Goal: Task Accomplishment & Management: Manage account settings

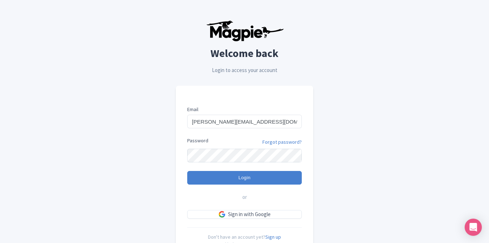
type input "andrew@highgravityadventures.com"
click at [247, 185] on form "Email andrew@highgravityadventures.com Password Forgot password? Login or Sign …" at bounding box center [244, 162] width 115 height 113
click at [247, 179] on input "Login" at bounding box center [244, 178] width 115 height 14
type input "Logging in..."
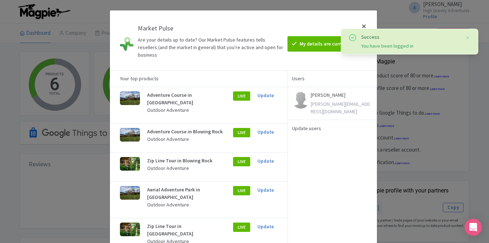
click at [366, 27] on div at bounding box center [364, 40] width 17 height 48
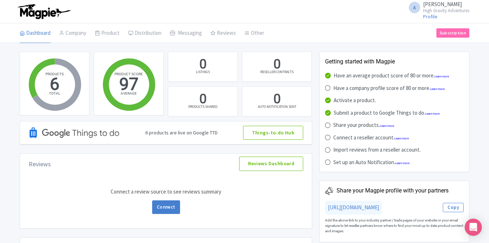
click at [425, 20] on div "A Andrew Miller High Gravity Adventures Profile Users Settings Sign out" at bounding box center [437, 11] width 65 height 20
click at [430, 11] on small "High Gravity Adventures" at bounding box center [446, 10] width 46 height 5
click at [429, 16] on link "Profile" at bounding box center [430, 16] width 14 height 6
click at [455, 33] on link "Subscription" at bounding box center [453, 32] width 33 height 9
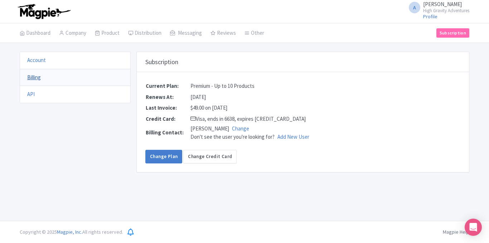
click at [31, 78] on link "Billing" at bounding box center [34, 77] width 14 height 7
click at [34, 71] on li "Billing" at bounding box center [75, 78] width 111 height 18
click at [33, 76] on link "Billing" at bounding box center [34, 77] width 14 height 7
